Goal: Check status: Check status

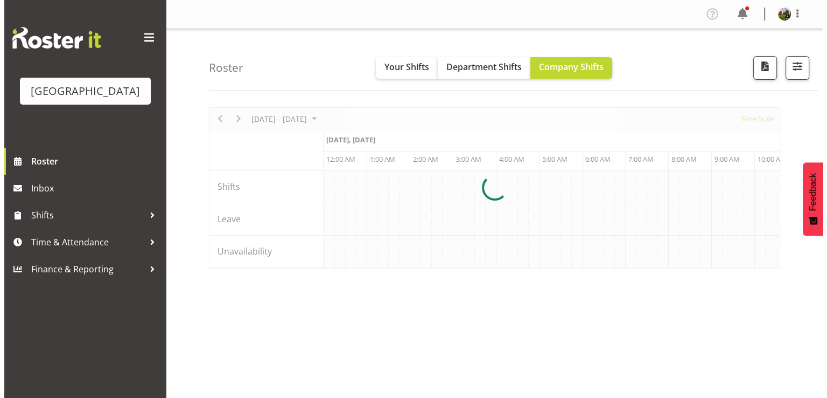
scroll to position [0, 1034]
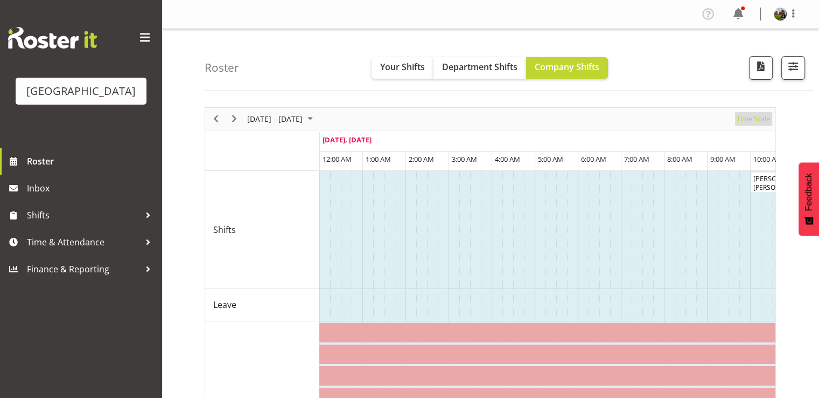
click at [748, 121] on span "Time Scale" at bounding box center [754, 118] width 36 height 13
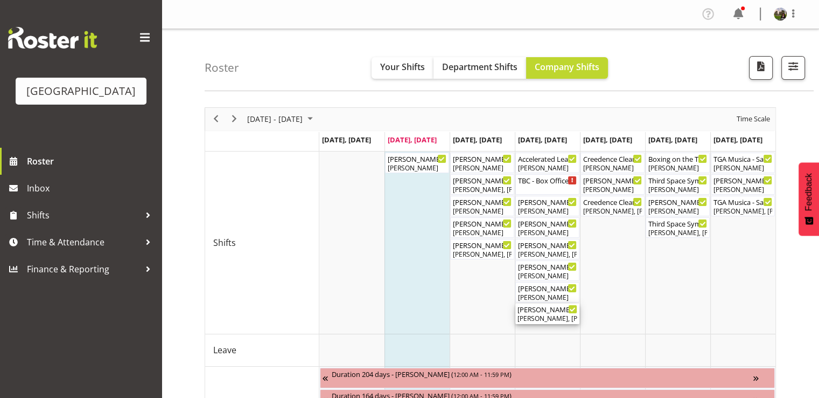
click at [551, 314] on div "[PERSON_NAME], [PERSON_NAME], [PERSON_NAME], [PERSON_NAME], [PERSON_NAME], [PER…" at bounding box center [548, 319] width 60 height 10
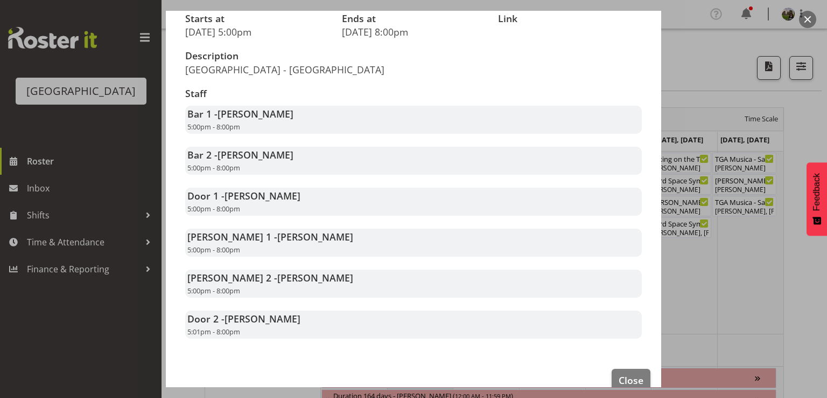
scroll to position [175, 0]
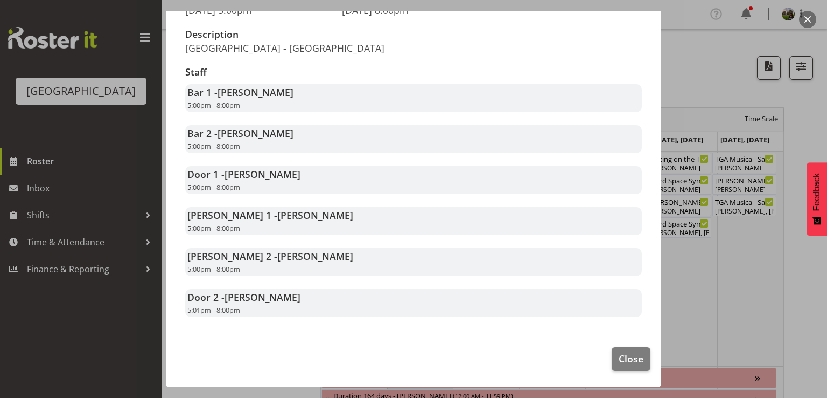
click at [602, 359] on footer "Close" at bounding box center [414, 361] width 496 height 51
click at [619, 360] on span "Close" at bounding box center [631, 358] width 25 height 14
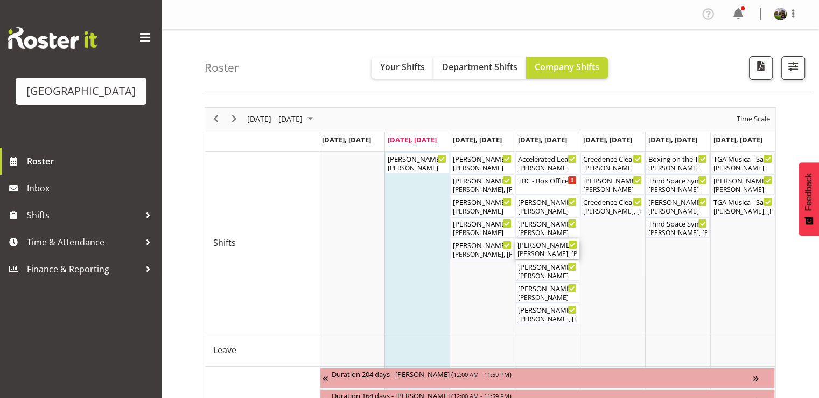
click at [541, 255] on div "[PERSON_NAME], [PERSON_NAME], [PERSON_NAME], [PERSON_NAME], [PERSON_NAME], [PER…" at bounding box center [548, 254] width 60 height 10
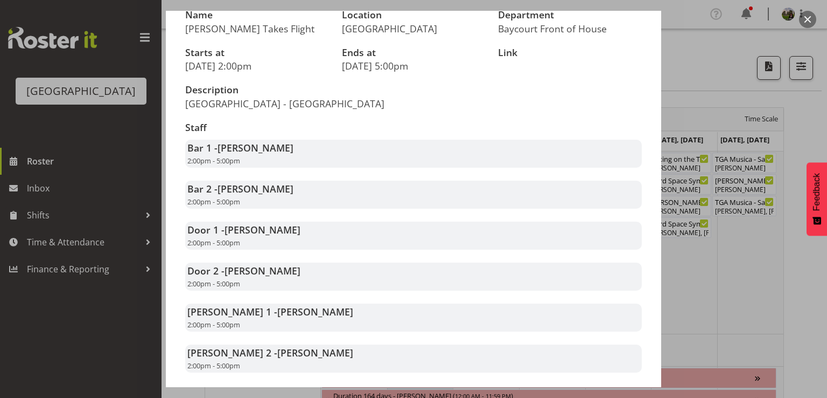
scroll to position [162, 0]
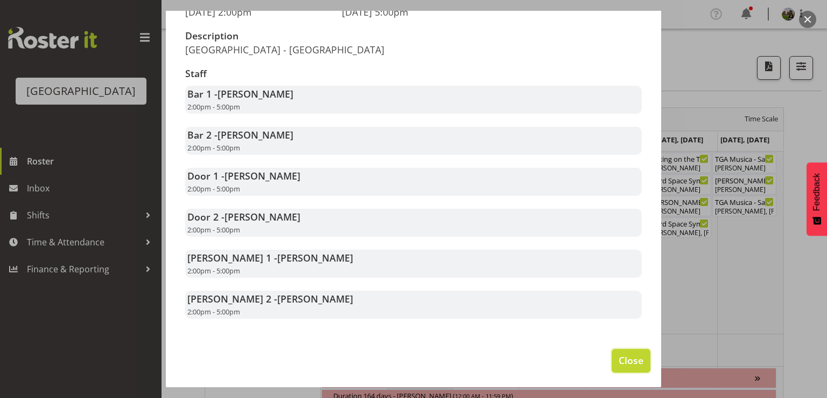
click at [623, 367] on span "Close" at bounding box center [631, 360] width 25 height 14
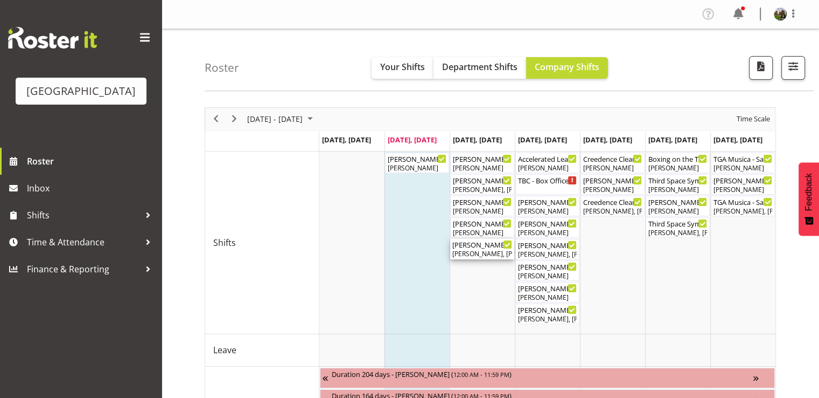
click at [470, 248] on div "Mad Pearce Takes Flight ( 05:00 PM - 08:00 PM ) Amanda Clark, Dominique Vogler,…" at bounding box center [482, 249] width 60 height 20
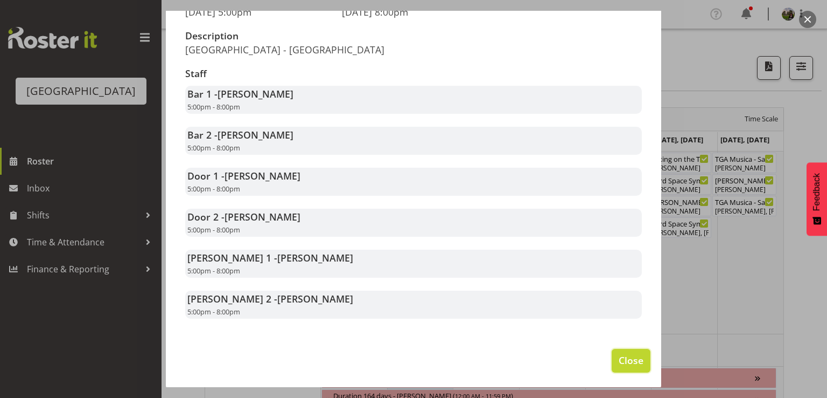
click at [619, 367] on span "Close" at bounding box center [631, 360] width 25 height 14
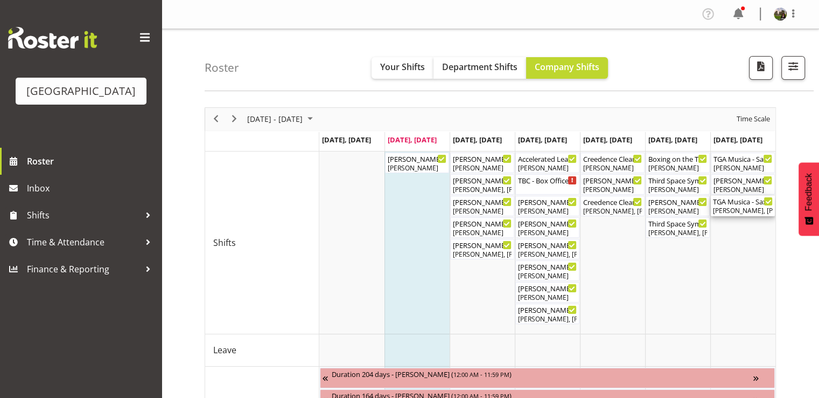
click at [729, 210] on div "[PERSON_NAME], [PERSON_NAME], [PERSON_NAME], [PERSON_NAME]" at bounding box center [743, 211] width 60 height 10
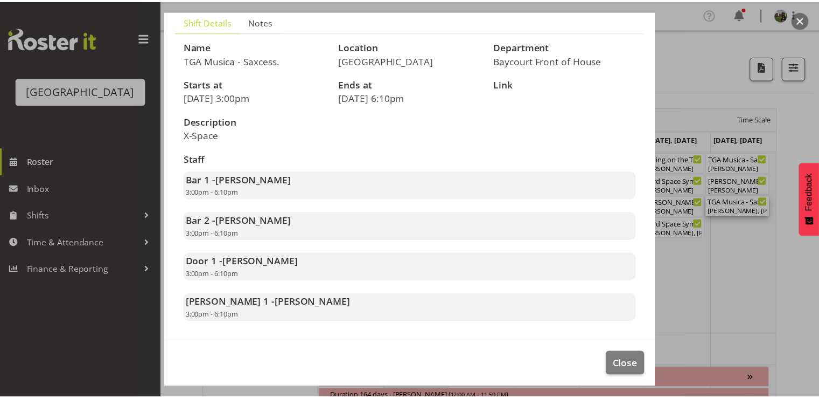
scroll to position [93, 0]
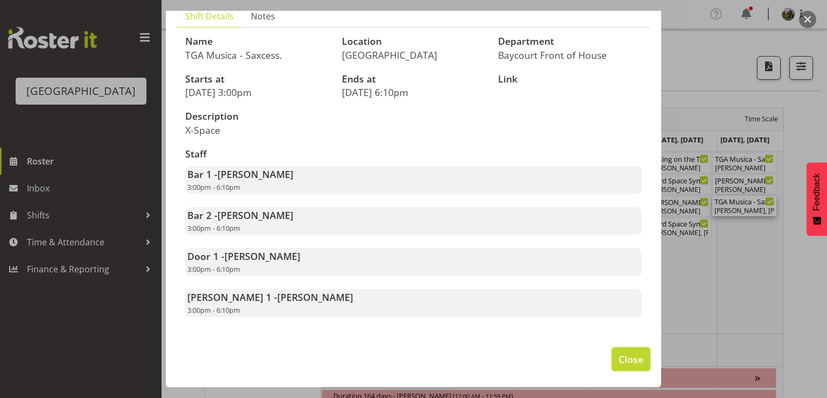
click at [619, 357] on span "Close" at bounding box center [631, 359] width 25 height 14
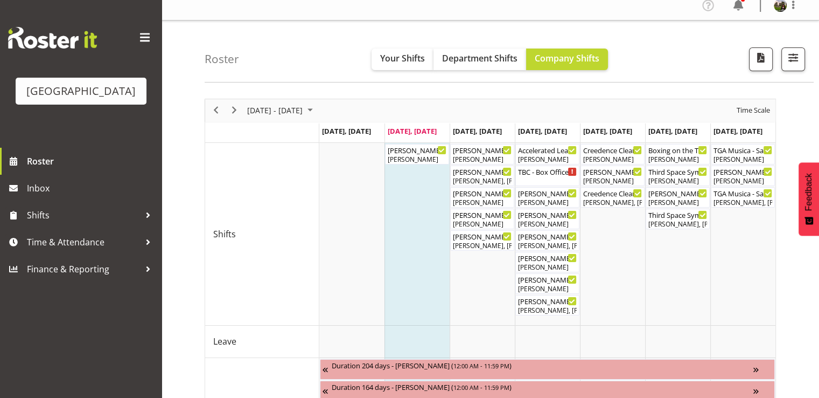
scroll to position [54, 0]
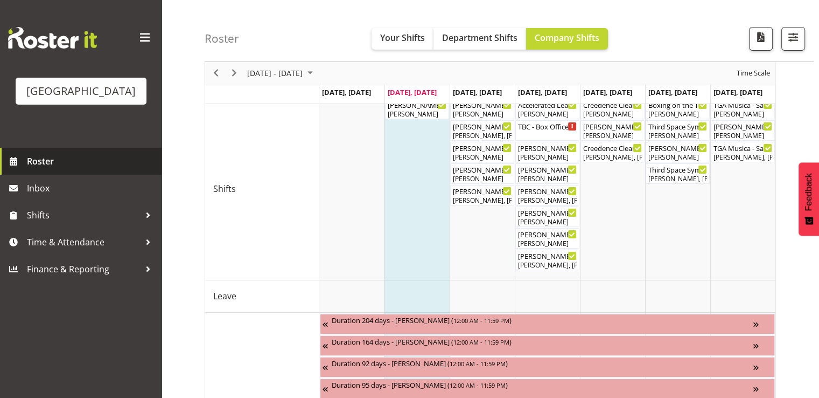
click at [47, 169] on span "Roster" at bounding box center [91, 161] width 129 height 16
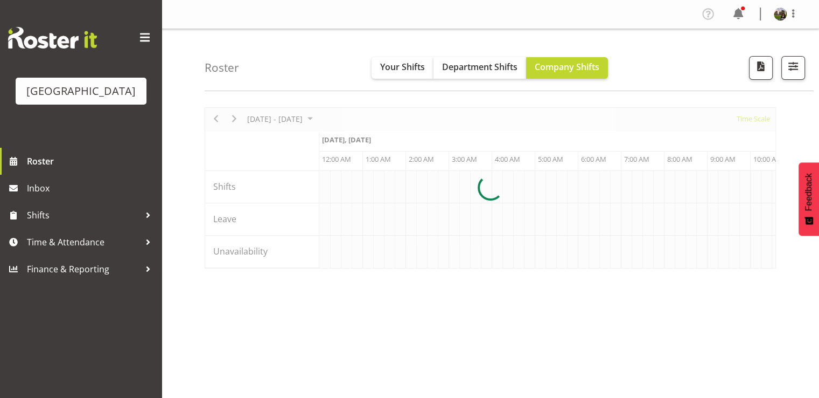
scroll to position [0, 1034]
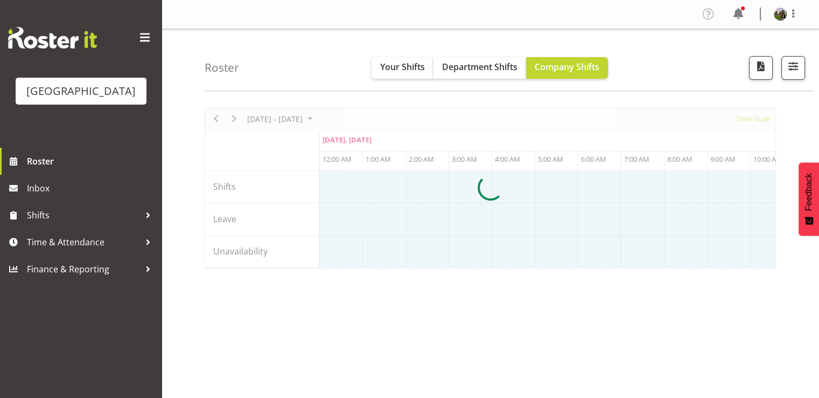
click at [292, 121] on div at bounding box center [491, 187] width 572 height 161
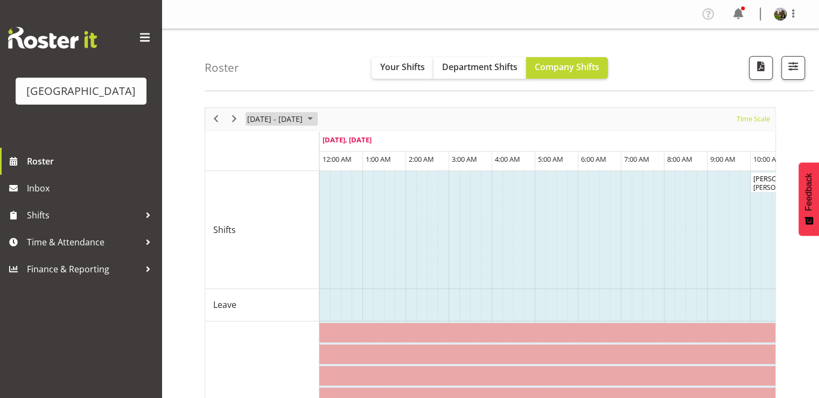
click at [317, 118] on span "August 2025" at bounding box center [310, 118] width 13 height 13
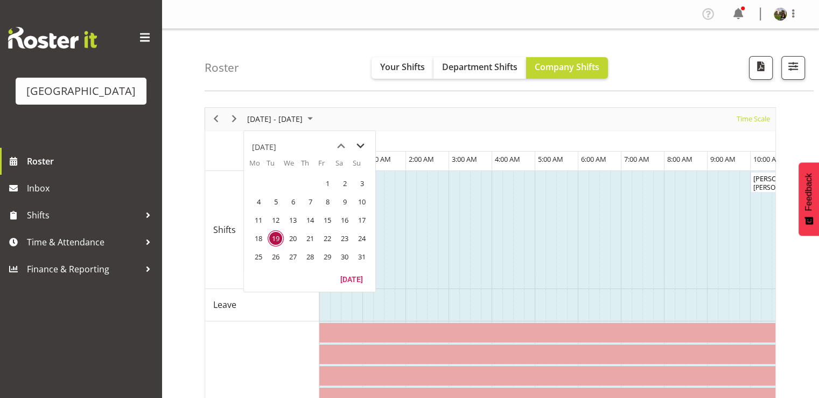
click at [360, 142] on span "next month" at bounding box center [360, 145] width 19 height 19
click at [252, 180] on span "1" at bounding box center [258, 183] width 16 height 16
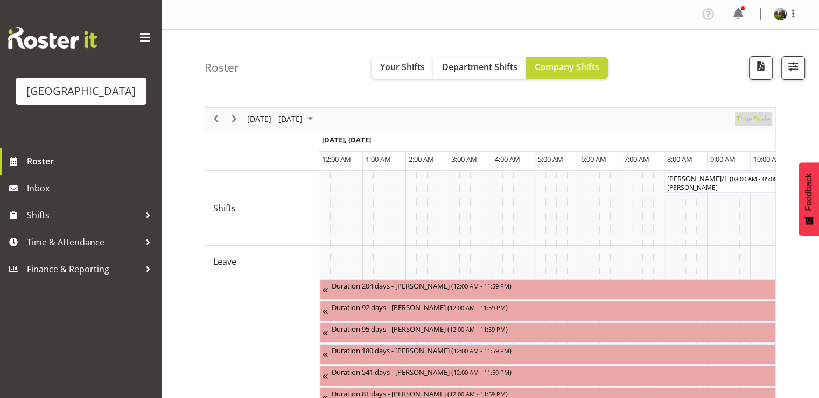
click at [751, 119] on span "Time Scale" at bounding box center [754, 118] width 36 height 13
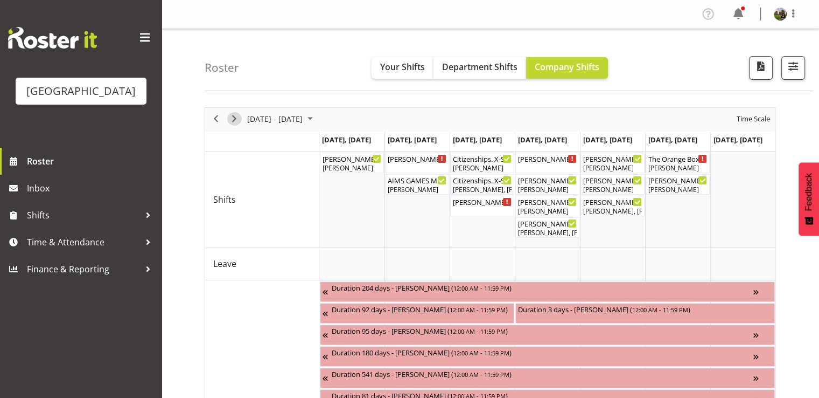
click at [238, 116] on span "Next" at bounding box center [234, 118] width 13 height 13
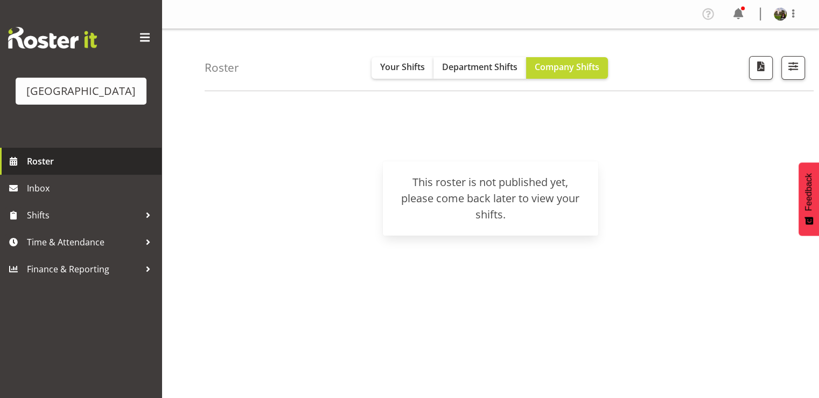
click at [41, 169] on span "Roster" at bounding box center [91, 161] width 129 height 16
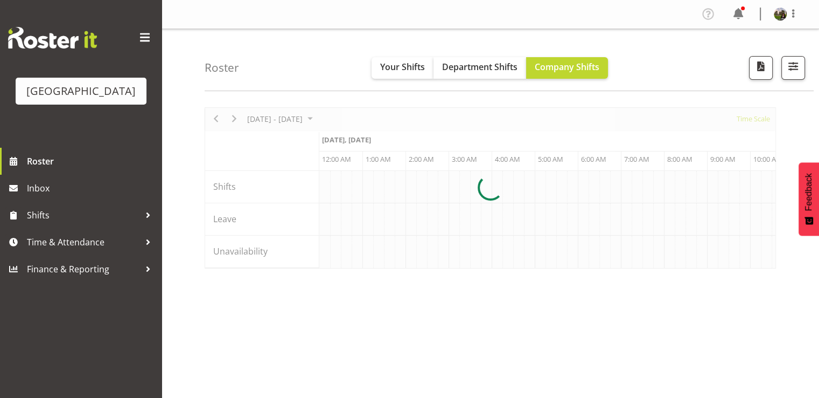
scroll to position [0, 1034]
